Goal: Information Seeking & Learning: Learn about a topic

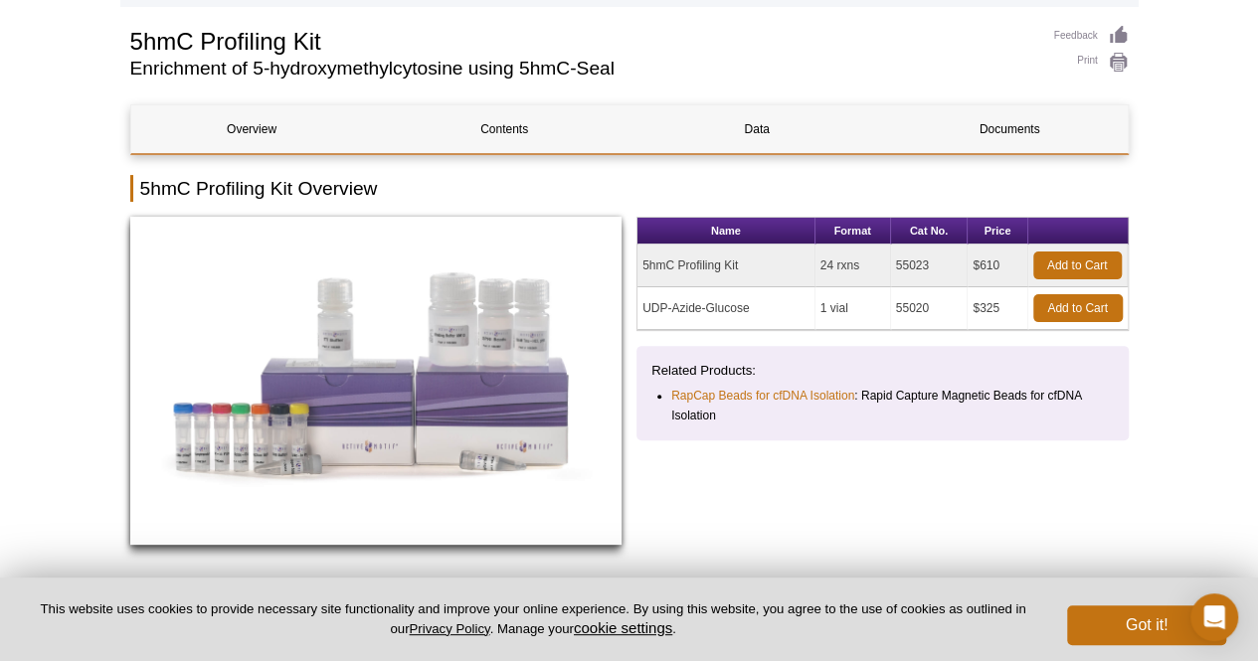
scroll to position [199, 0]
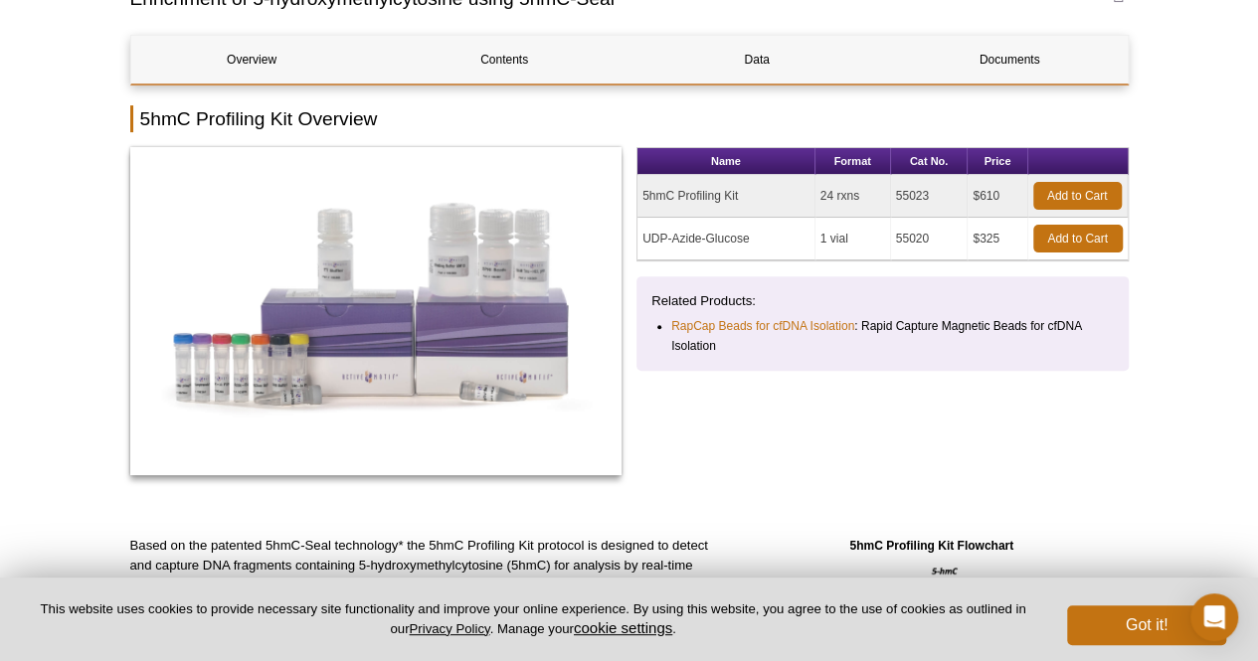
click at [686, 197] on td "5hmC Profiling Kit" at bounding box center [727, 196] width 178 height 43
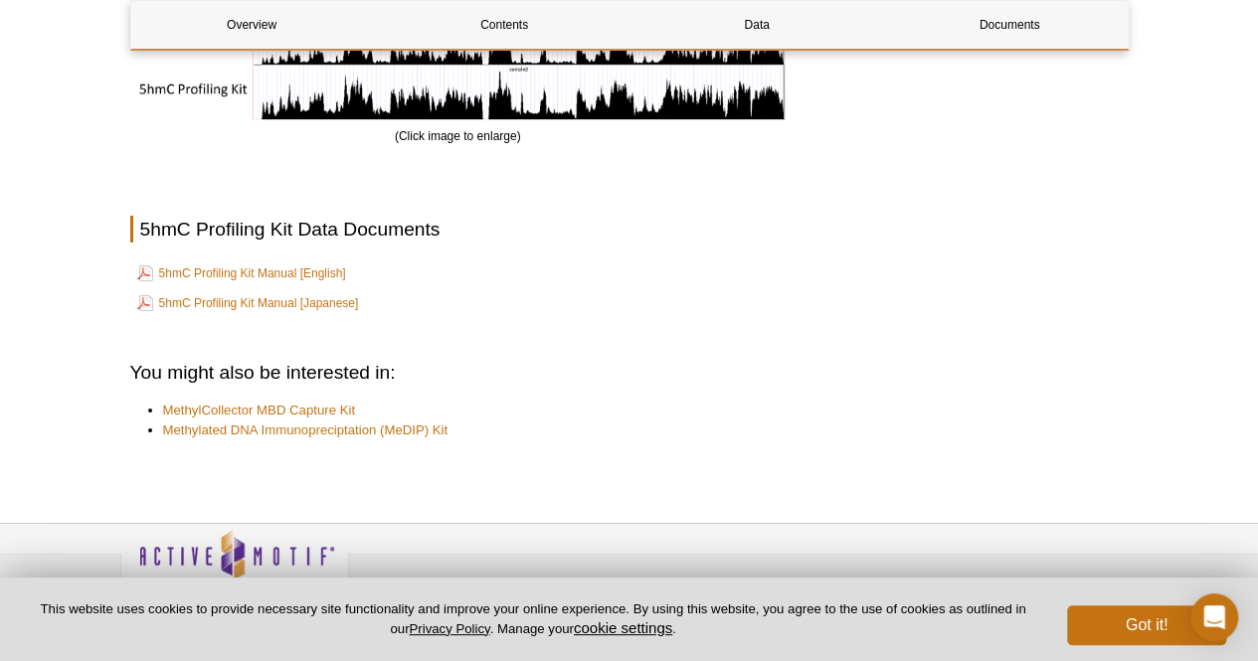
scroll to position [3371, 0]
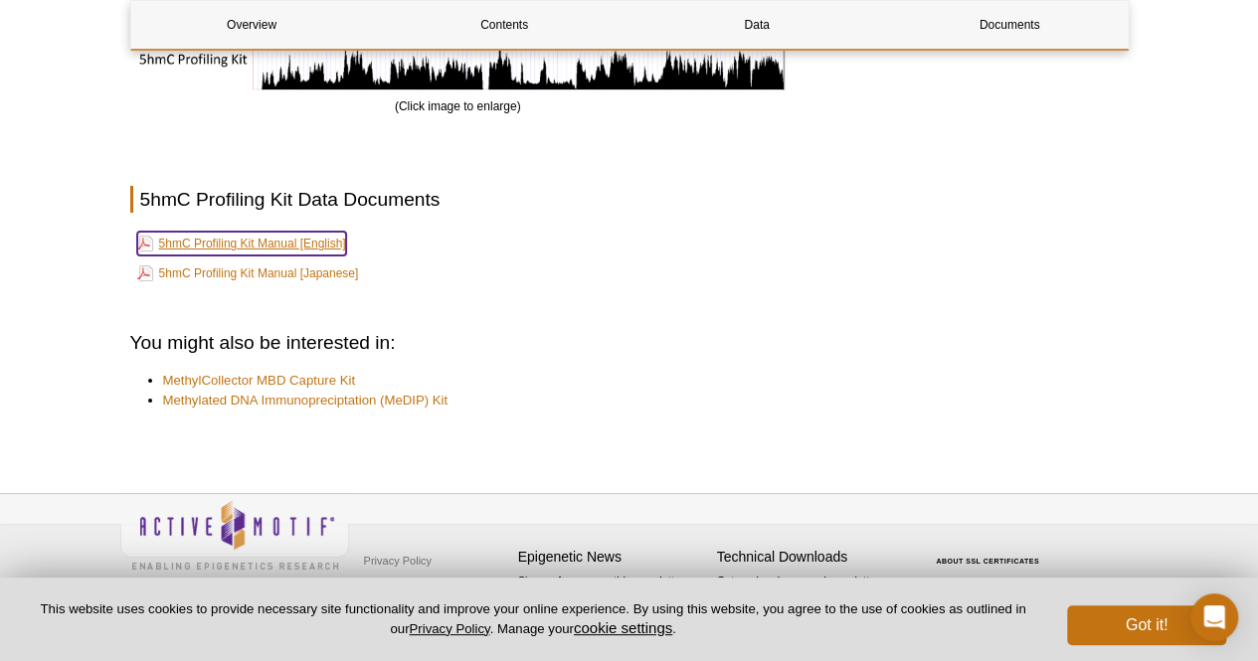
click at [286, 239] on link "5hmC Profiling Kit Manual [English]" at bounding box center [241, 244] width 209 height 24
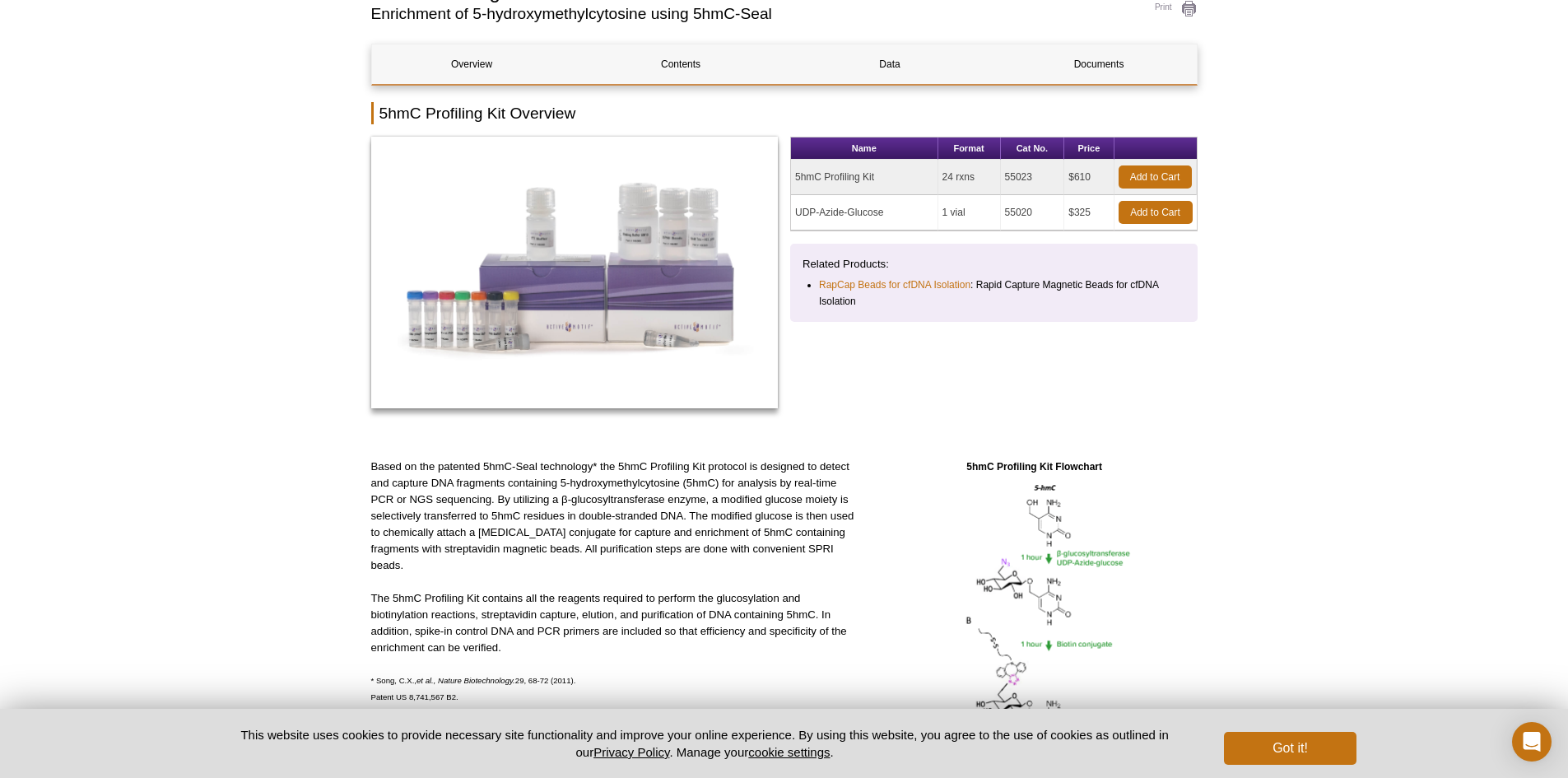
scroll to position [0, 0]
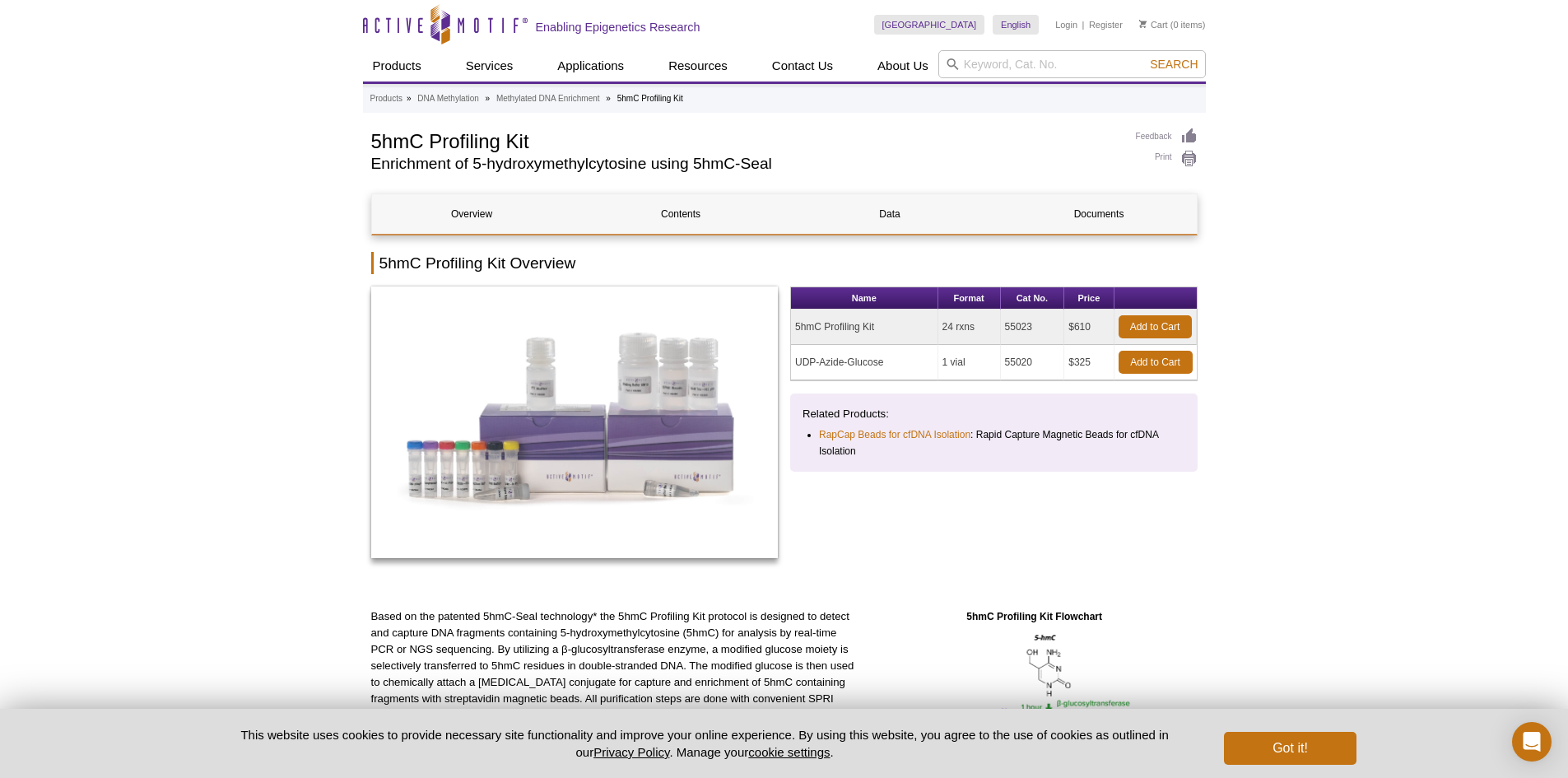
click at [513, 142] on h1 "5hmC Profiling Kit" at bounding box center [746, 140] width 748 height 25
click at [511, 142] on h1 "5hmC Profiling Kit" at bounding box center [746, 140] width 748 height 25
click at [511, 143] on h1 "5hmC Profiling Kit" at bounding box center [746, 140] width 748 height 25
copy div "5hmC Profiling Kit"
click at [1015, 324] on td "55023" at bounding box center [1033, 327] width 65 height 36
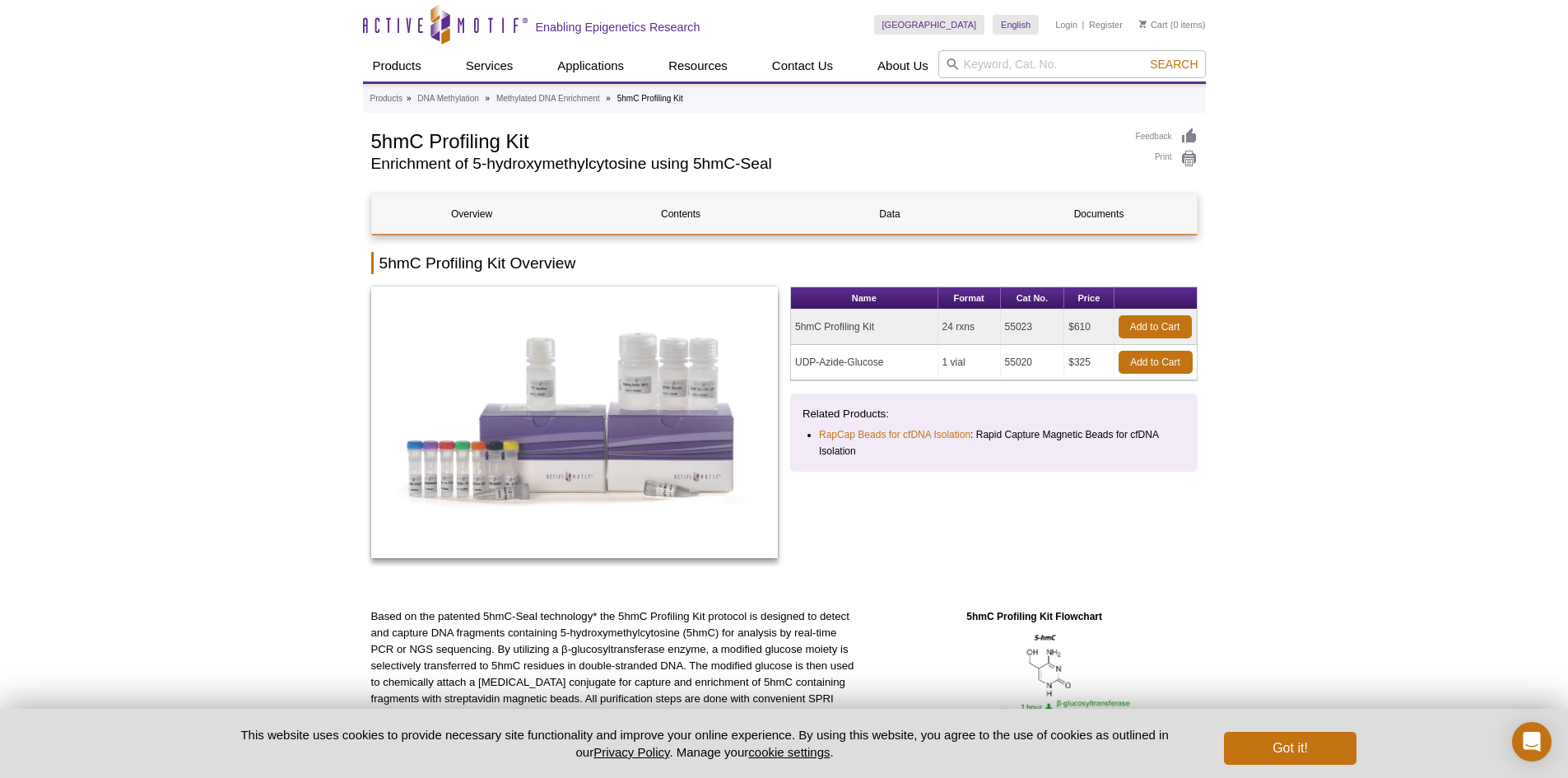
click at [1015, 324] on td "55023" at bounding box center [1033, 327] width 65 height 36
drag, startPoint x: 372, startPoint y: 137, endPoint x: 535, endPoint y: 127, distance: 163.3
click at [535, 127] on h1 "5hmC Profiling Kit" at bounding box center [746, 140] width 748 height 25
copy h1 "5hmC Profiling Kit"
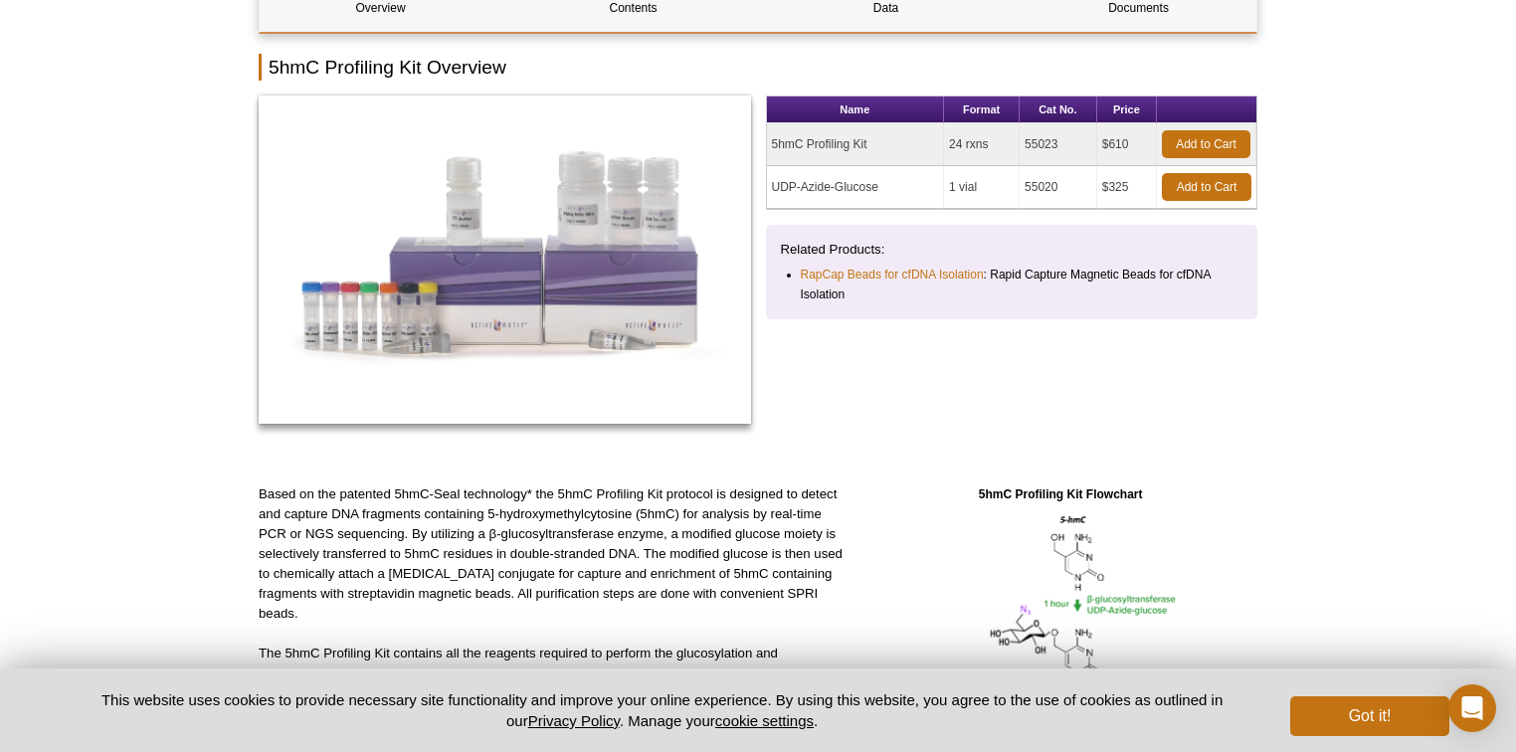
scroll to position [279, 0]
